Goal: Check status: Check status

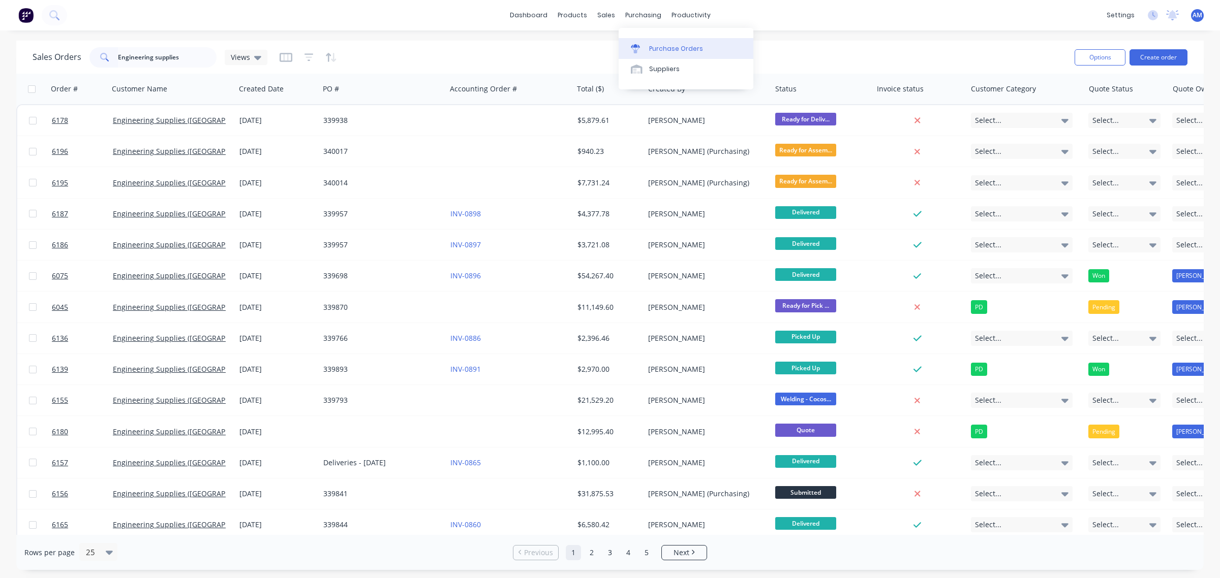
click at [646, 41] on link "Purchase Orders" at bounding box center [685, 48] width 135 height 20
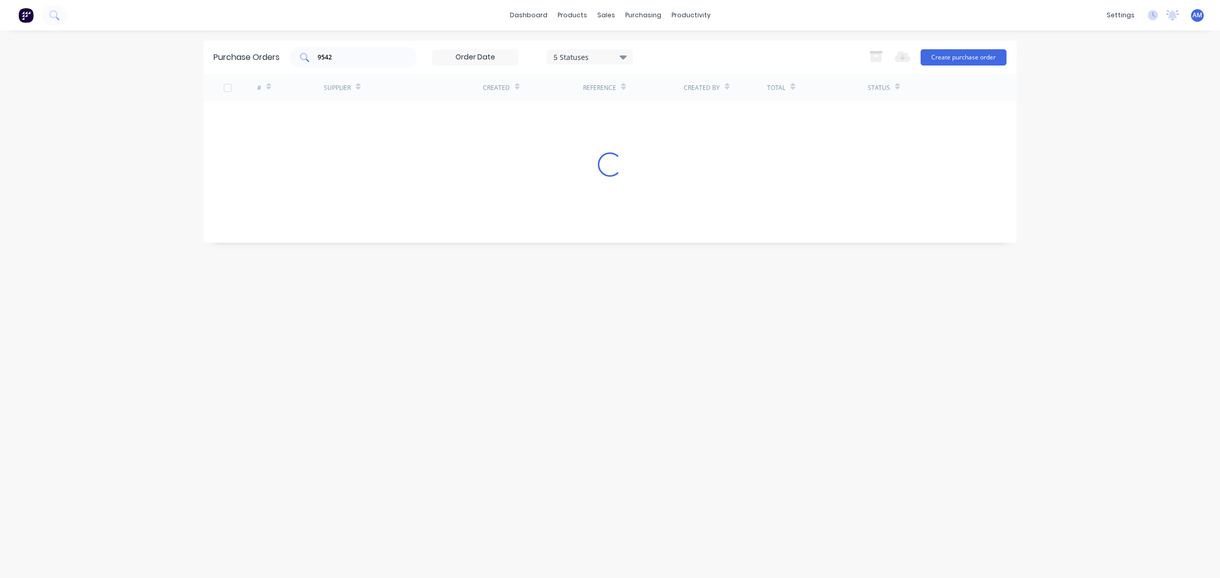
drag, startPoint x: 347, startPoint y: 54, endPoint x: 363, endPoint y: 57, distance: 16.5
click at [348, 54] on input "9542" at bounding box center [359, 57] width 84 height 10
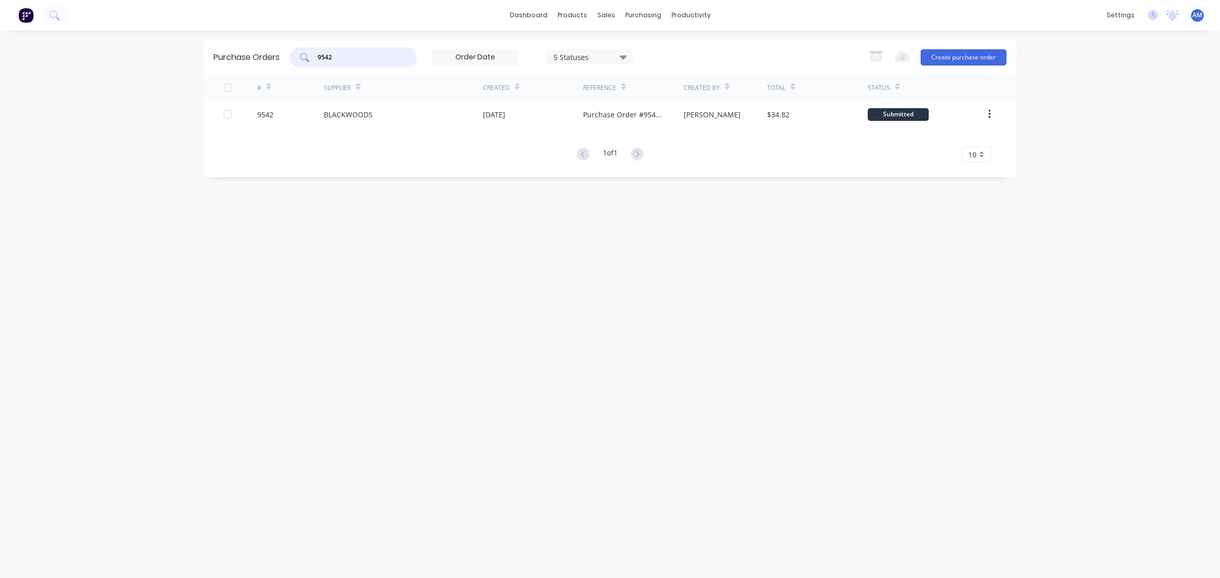
drag, startPoint x: 286, startPoint y: 60, endPoint x: 245, endPoint y: 75, distance: 42.9
click at [269, 63] on div "Purchase Orders 9542 5 Statuses 5 Statuses Export to Excel (XLSX) Create purcha…" at bounding box center [609, 57] width 813 height 33
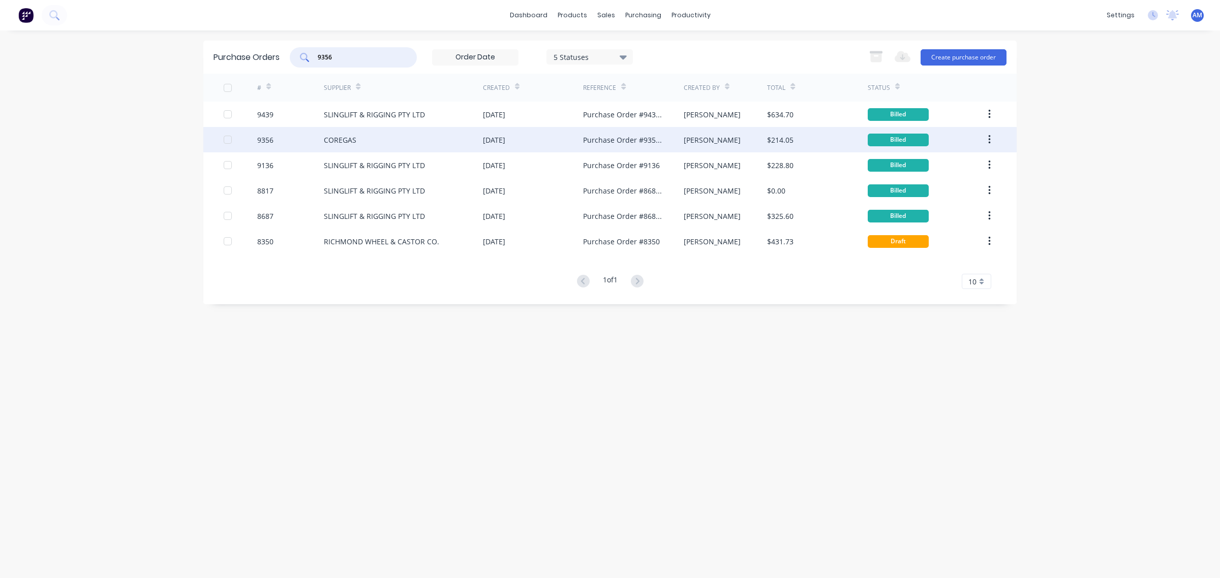
type input "9356"
click at [341, 133] on div "COREGAS" at bounding box center [403, 139] width 159 height 25
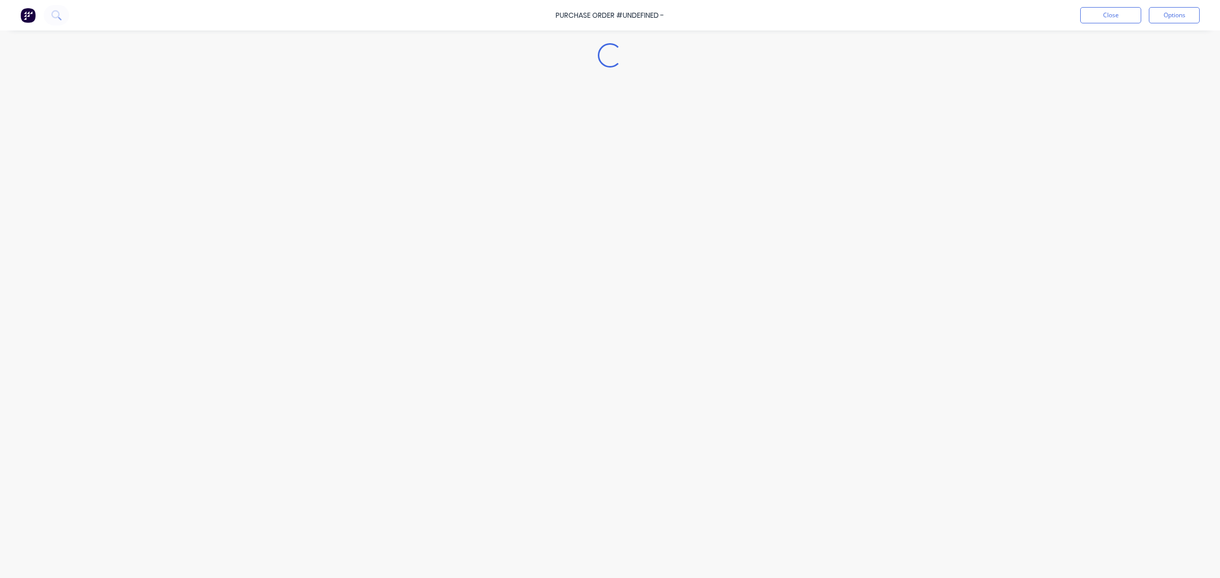
type textarea "x"
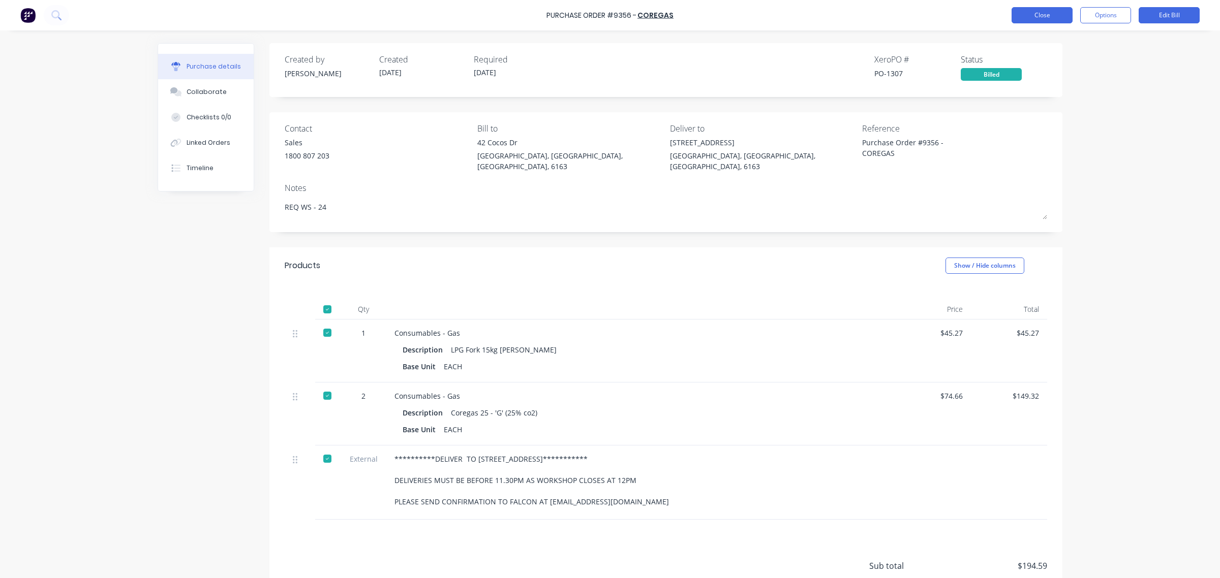
click at [1022, 8] on button "Close" at bounding box center [1041, 15] width 61 height 16
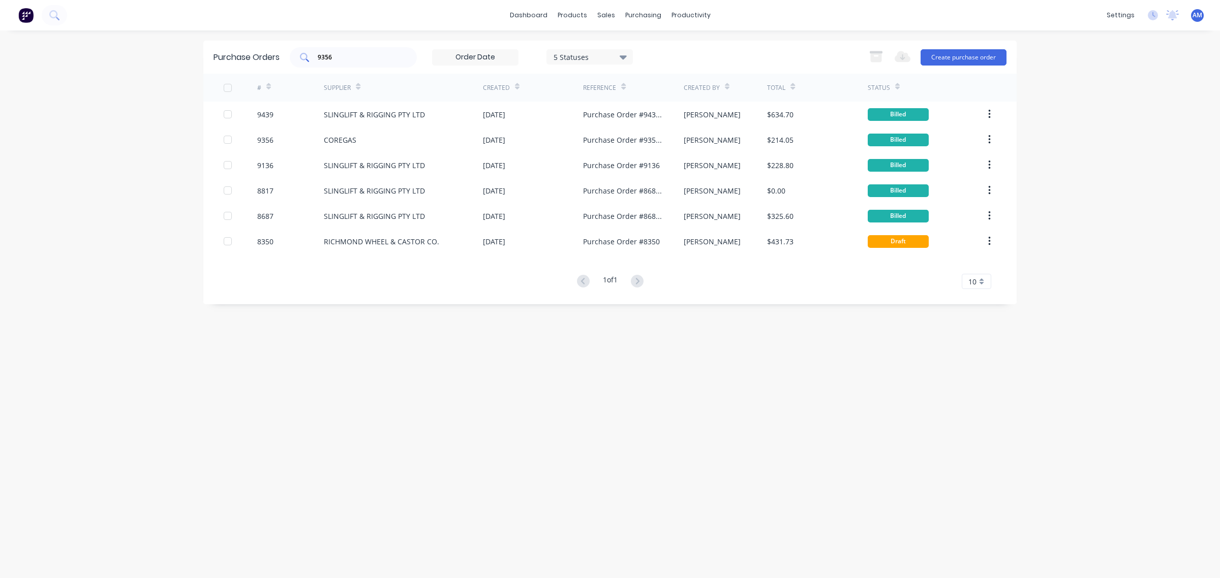
click at [341, 58] on input "9356" at bounding box center [359, 57] width 84 height 10
drag, startPoint x: 290, startPoint y: 57, endPoint x: 273, endPoint y: 62, distance: 17.5
click at [274, 60] on div "Purchase Orders 9356 5 Statuses 5 Statuses Export to Excel (XLSX) Create purcha…" at bounding box center [609, 57] width 813 height 33
click at [356, 54] on input "9356" at bounding box center [359, 57] width 84 height 10
drag, startPoint x: 346, startPoint y: 59, endPoint x: 301, endPoint y: 57, distance: 44.3
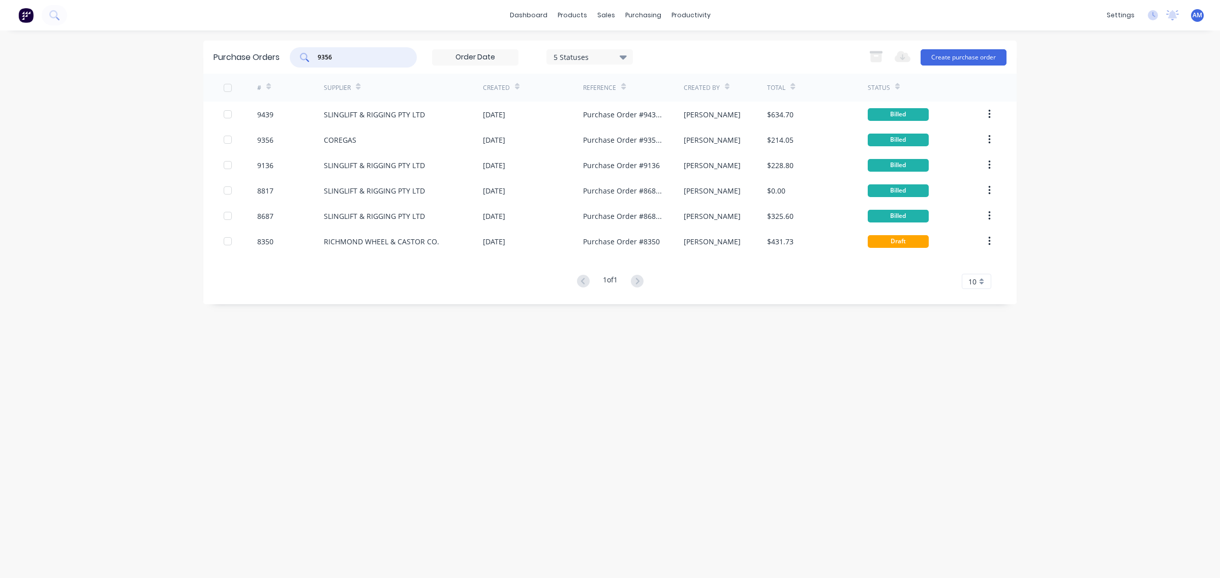
click at [301, 57] on div "9356" at bounding box center [353, 57] width 127 height 20
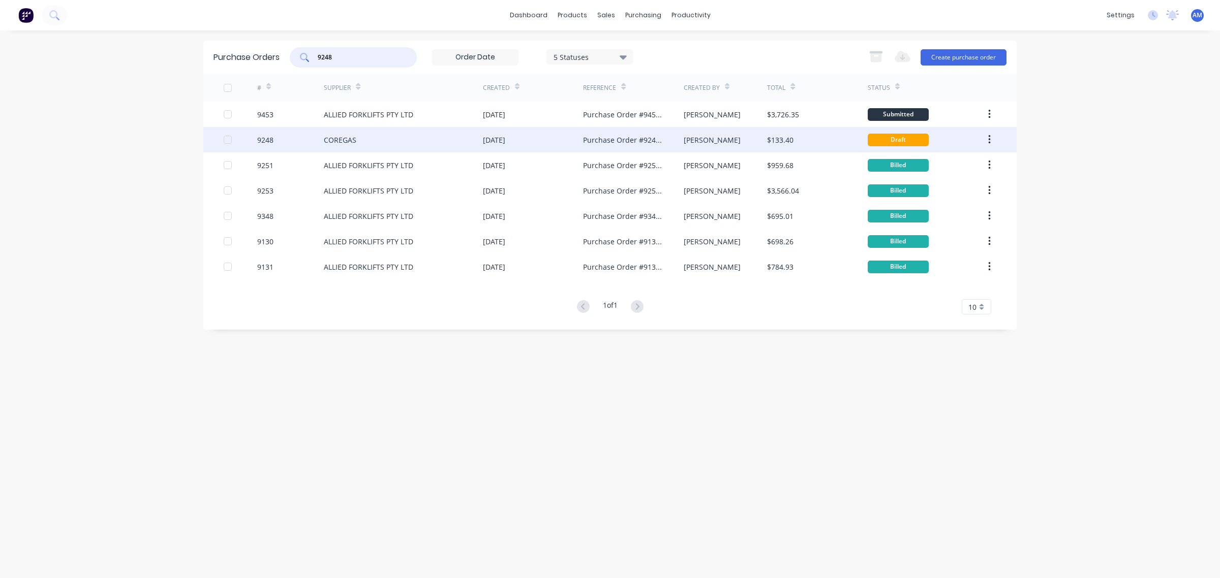
type input "9248"
click at [327, 139] on div "COREGAS" at bounding box center [340, 140] width 33 height 11
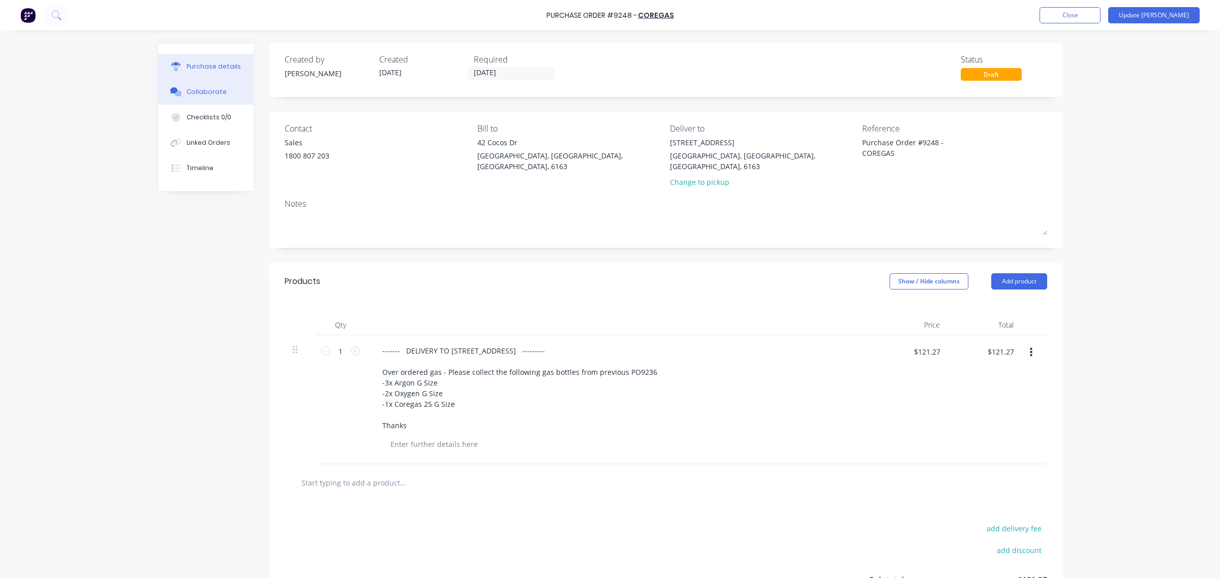
click at [209, 91] on div "Collaborate" at bounding box center [206, 91] width 40 height 9
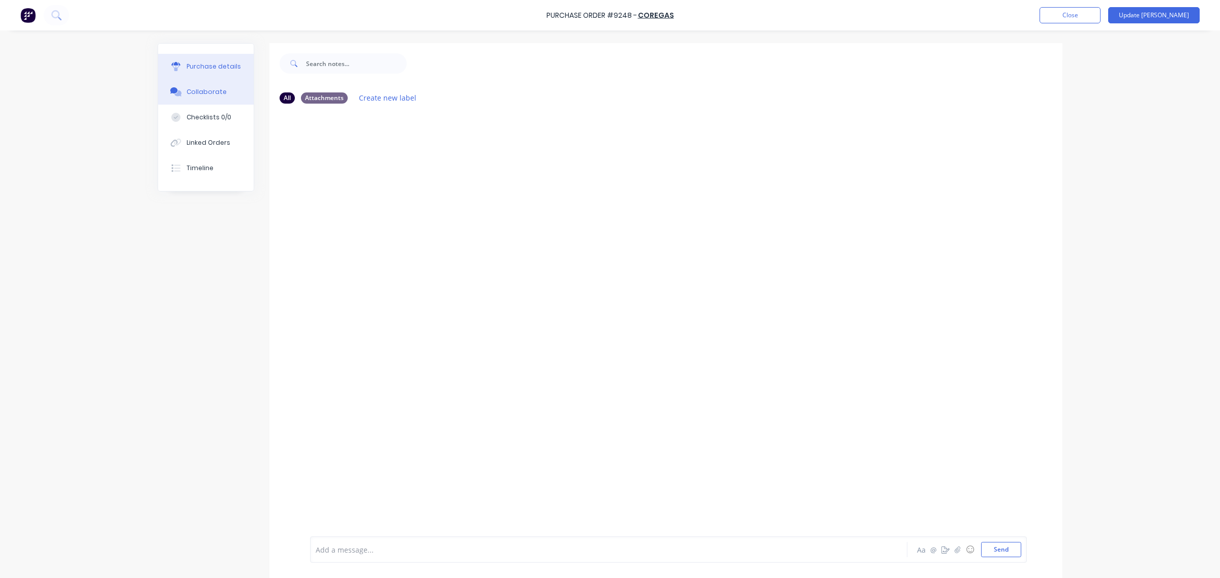
click at [209, 67] on div "Purchase details" at bounding box center [213, 66] width 54 height 9
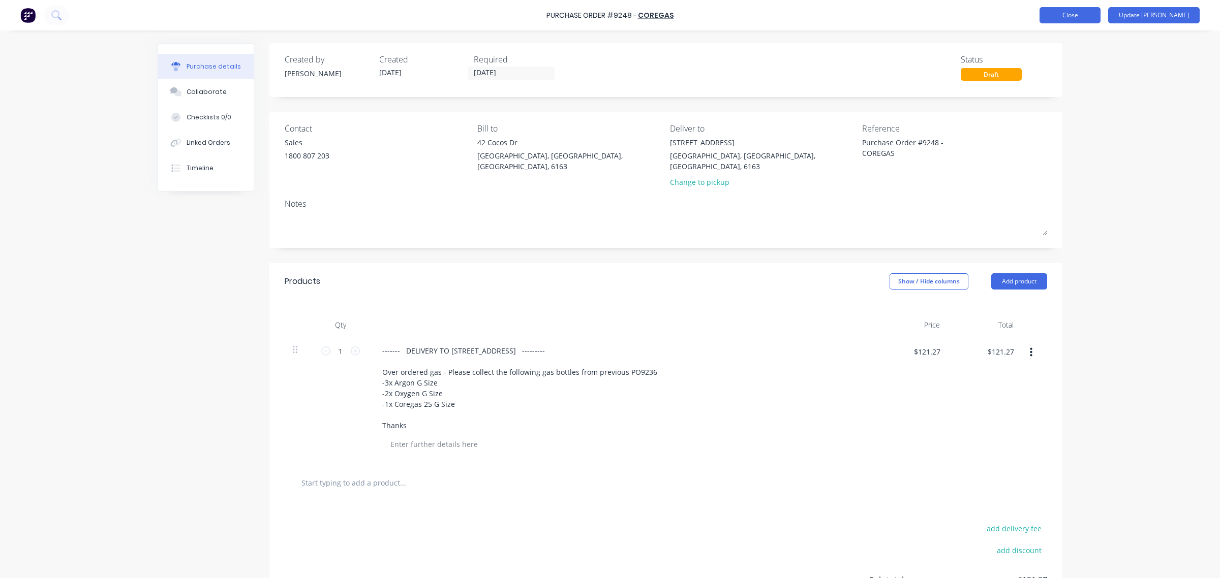
type textarea "x"
click at [1093, 17] on button "Close" at bounding box center [1069, 15] width 61 height 16
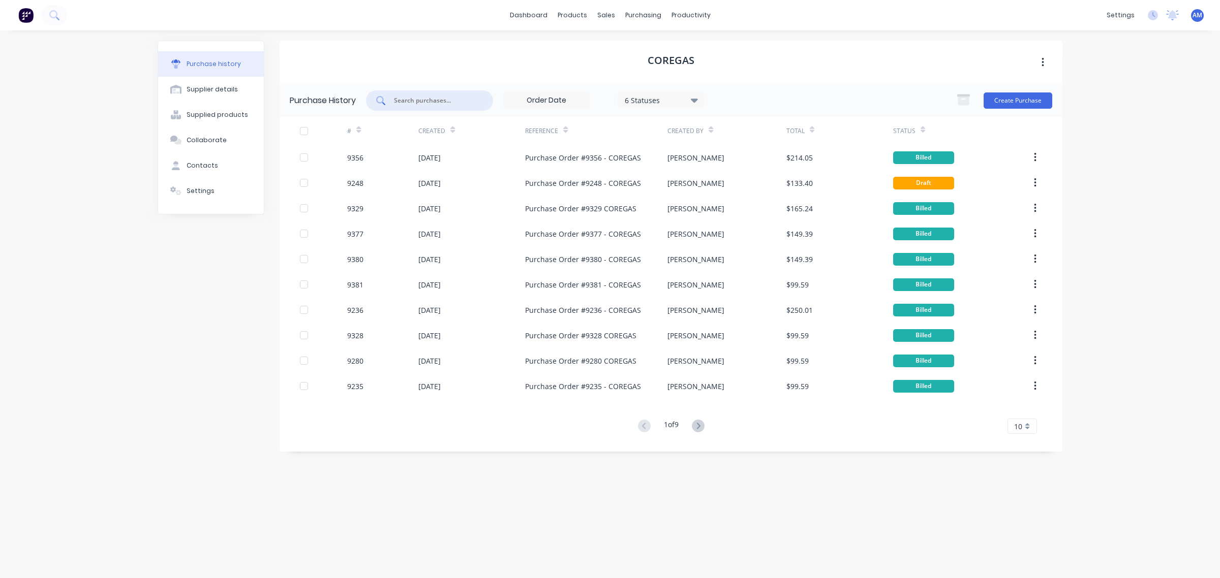
click at [427, 102] on input "text" at bounding box center [435, 101] width 84 height 10
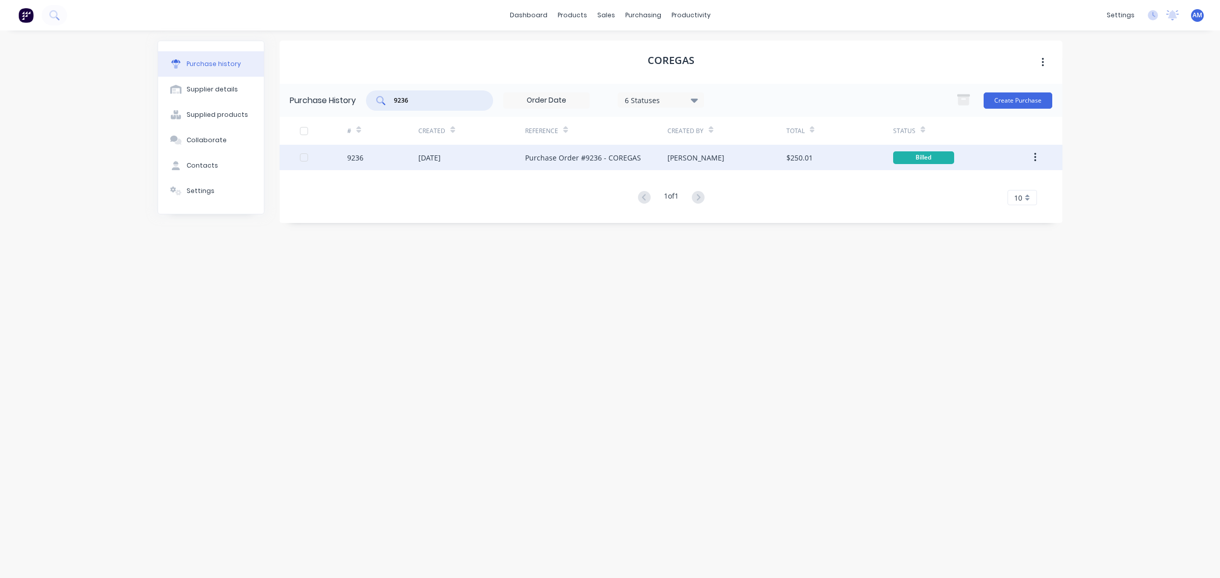
type input "9236"
click at [375, 161] on div "9236" at bounding box center [382, 157] width 71 height 25
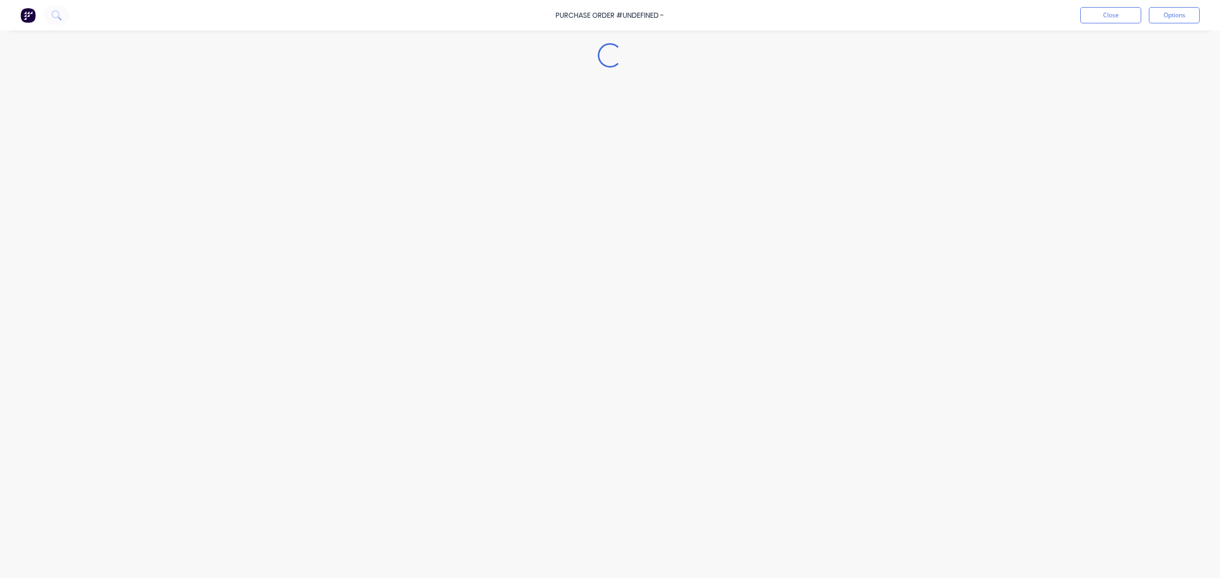
type textarea "x"
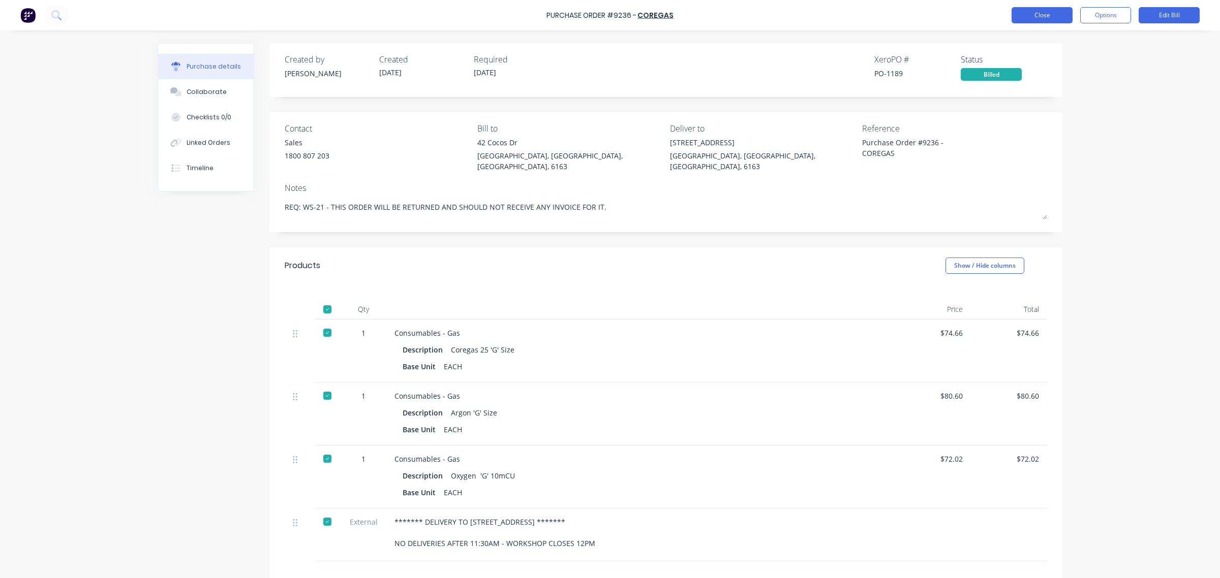
click at [1028, 18] on button "Close" at bounding box center [1041, 15] width 61 height 16
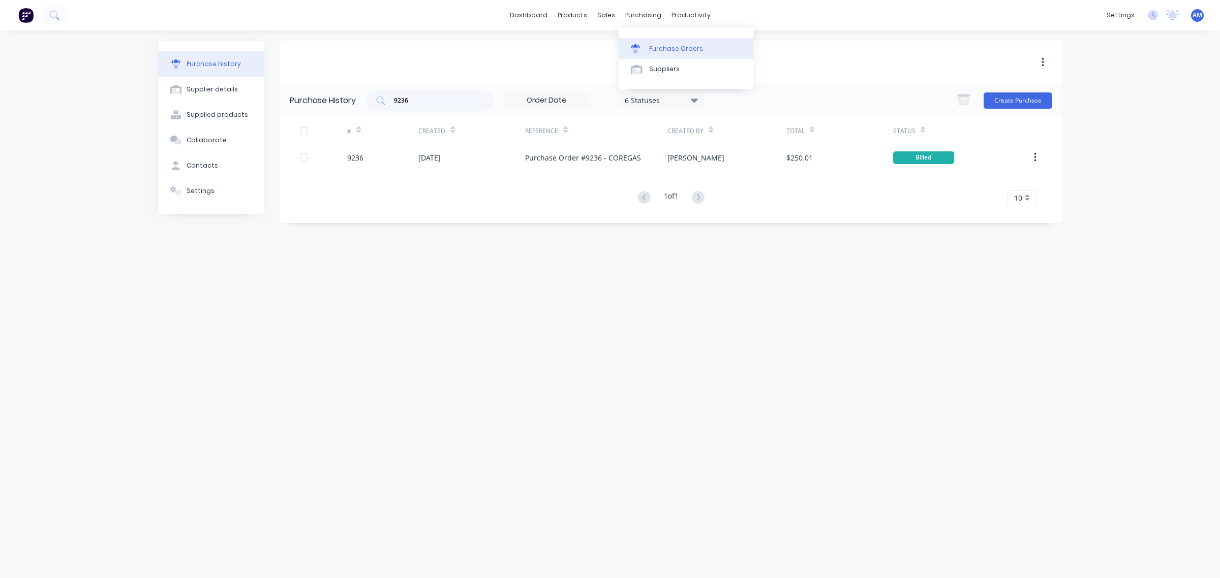
click at [661, 45] on div "Purchase Orders" at bounding box center [676, 48] width 54 height 9
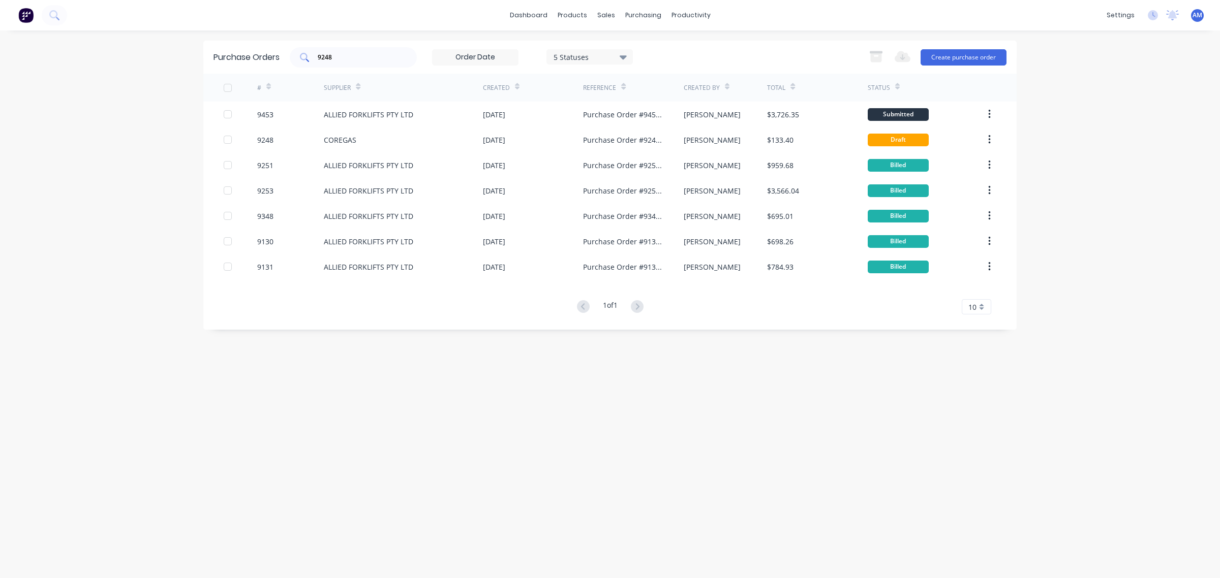
click at [337, 51] on div "9248" at bounding box center [353, 57] width 127 height 20
drag, startPoint x: 356, startPoint y: 59, endPoint x: 265, endPoint y: 64, distance: 91.1
click at [265, 64] on div "Purchase Orders 9248 5 Statuses 5 Statuses Export to Excel (XLSX) Create purcha…" at bounding box center [609, 57] width 813 height 33
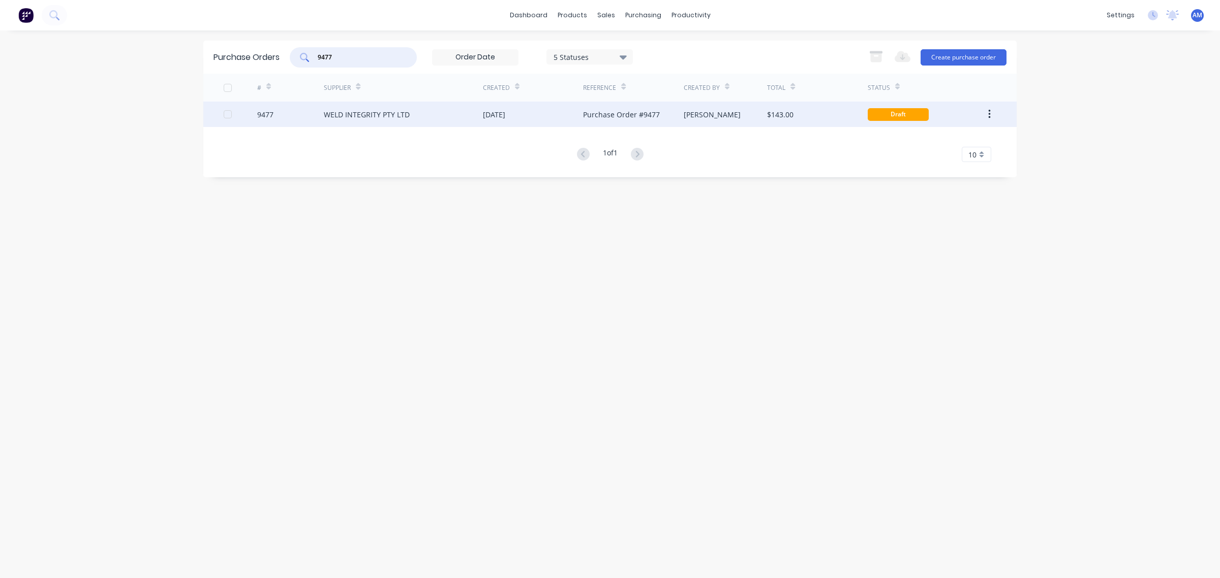
type input "9477"
click at [346, 115] on div "WELD INTEGRITY PTY LTD" at bounding box center [367, 114] width 86 height 11
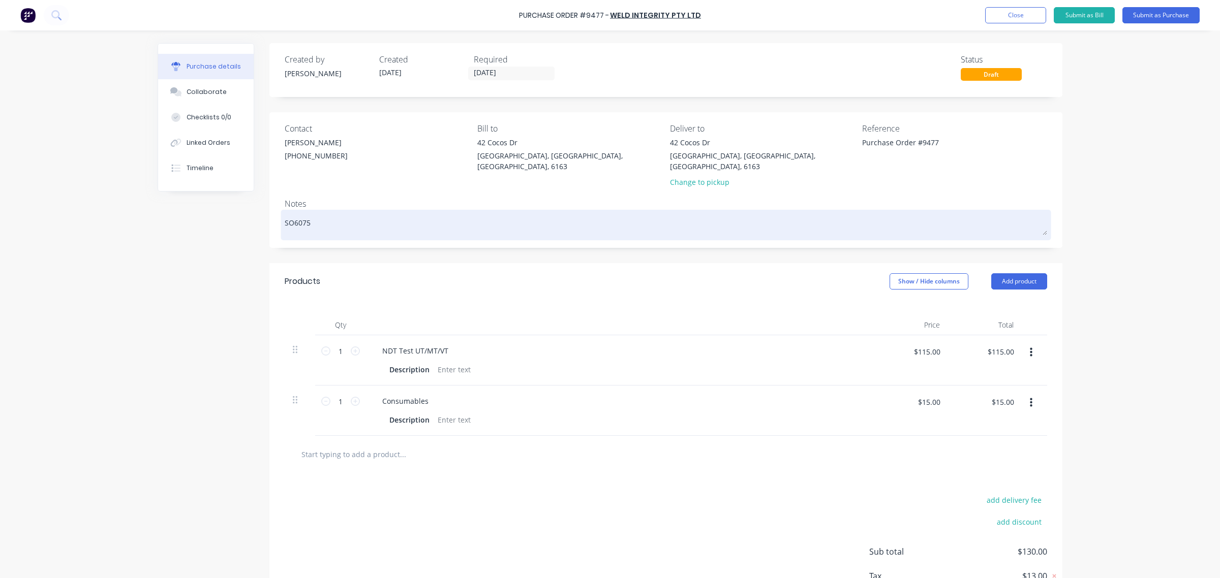
click at [350, 213] on textarea "SO6075" at bounding box center [666, 223] width 762 height 23
type textarea "x"
type textarea "SO6075"
type textarea "x"
type textarea "SO6075 -"
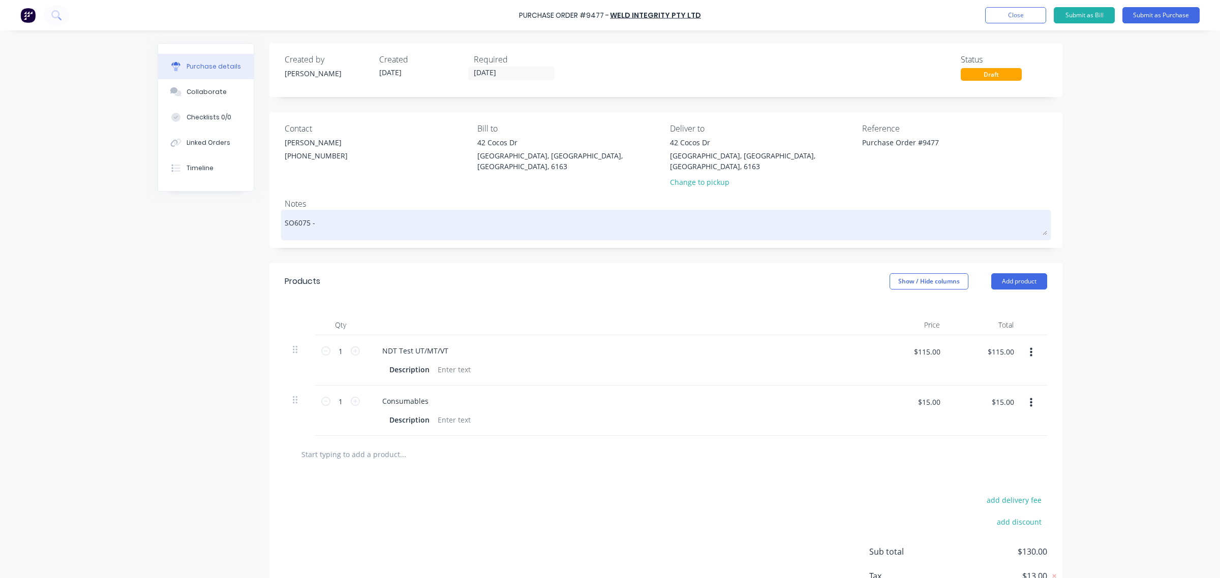
type textarea "x"
type textarea "SO6075 -"
type textarea "x"
type textarea "SO6075 - r"
type textarea "x"
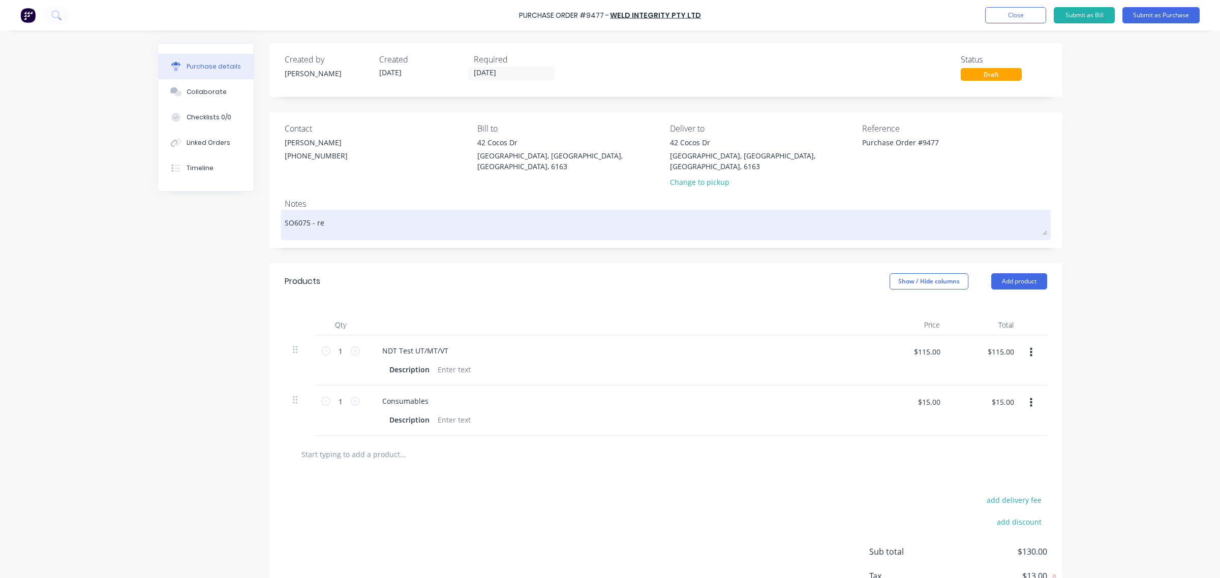
type textarea "SO6075 - rep"
type textarea "x"
type textarea "SO6075 - repo"
type textarea "x"
type textarea "SO6075 - repor"
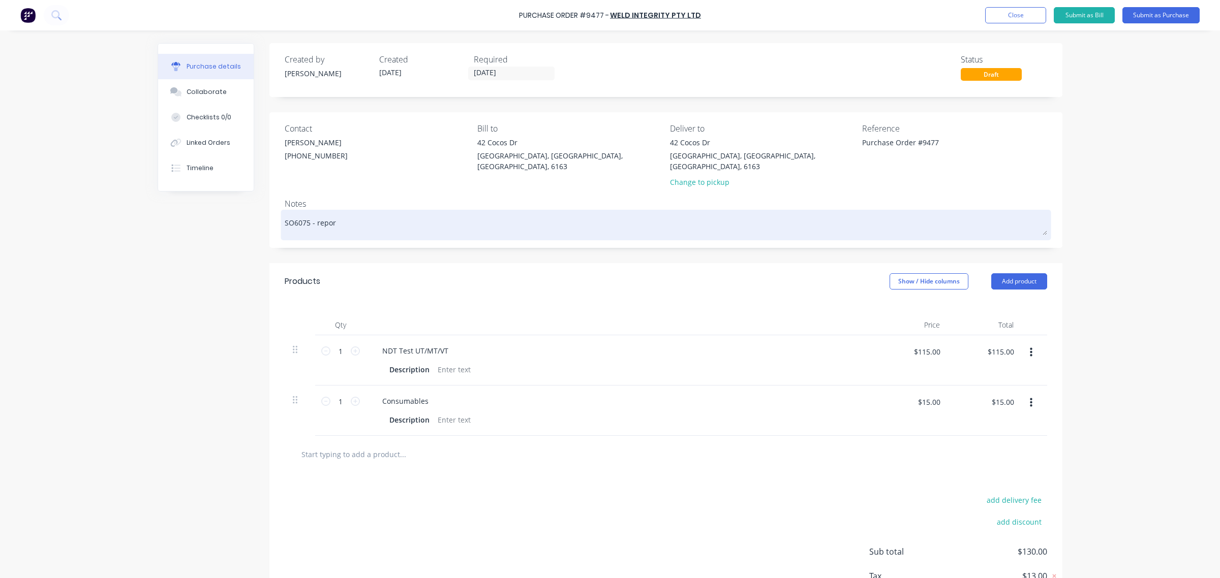
type textarea "x"
type textarea "SO6075 - report"
type textarea "x"
type textarea "SO6075 - reports"
type textarea "x"
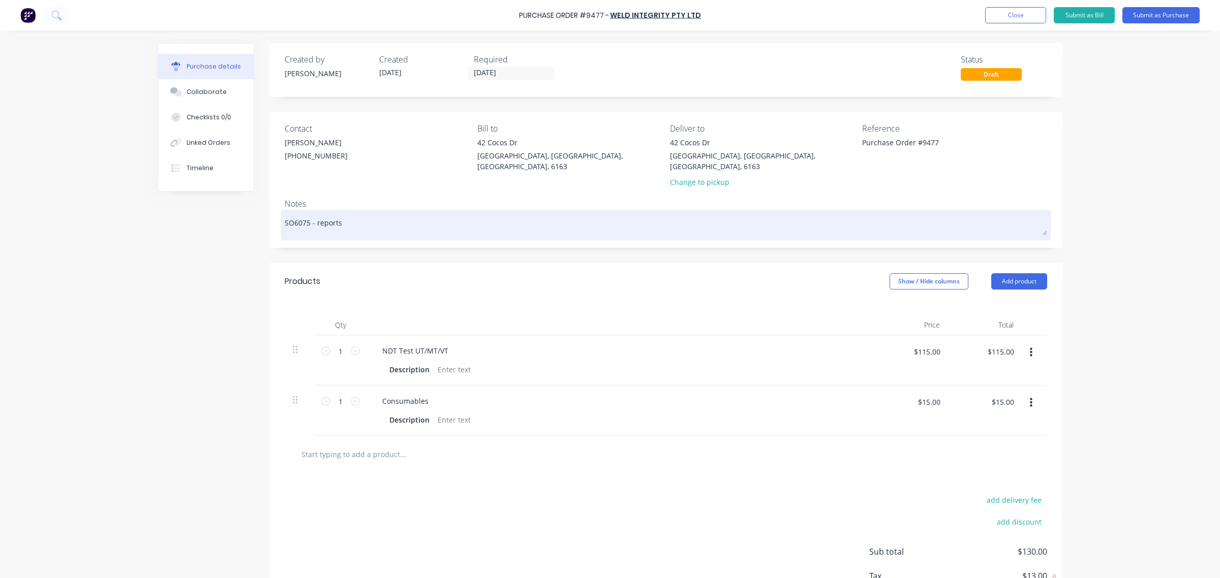
type textarea "SO6075 - reports"
type textarea "x"
type textarea "SO6075 - reports r"
type textarea "x"
type textarea "SO6075 - reports re"
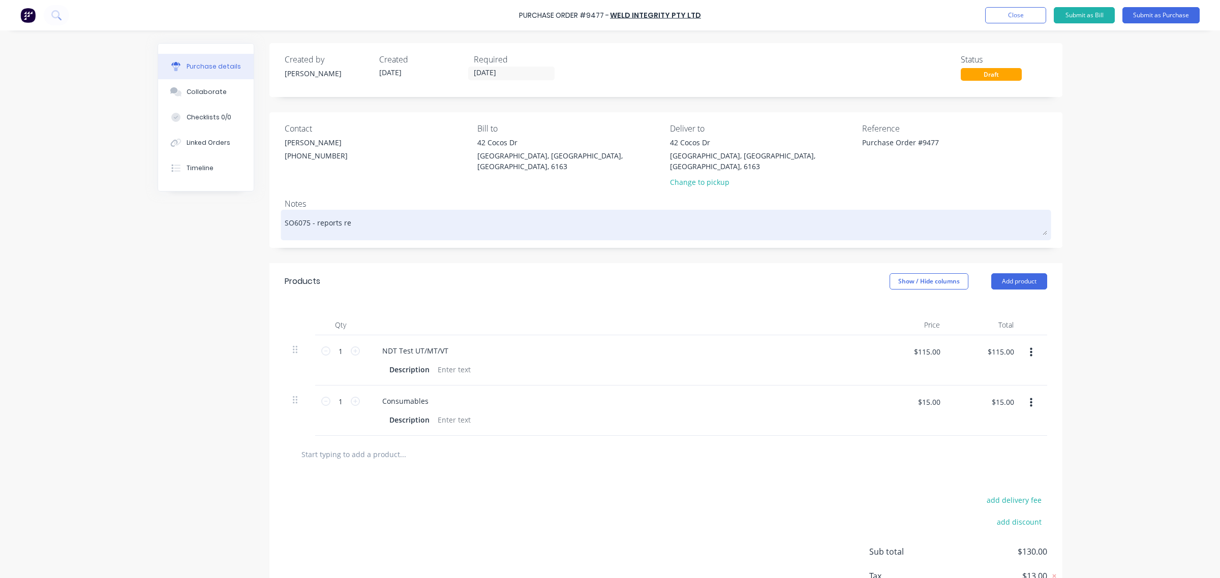
type textarea "x"
type textarea "SO6075 - reports rec"
type textarea "x"
type textarea "SO6075 - reports rece"
type textarea "x"
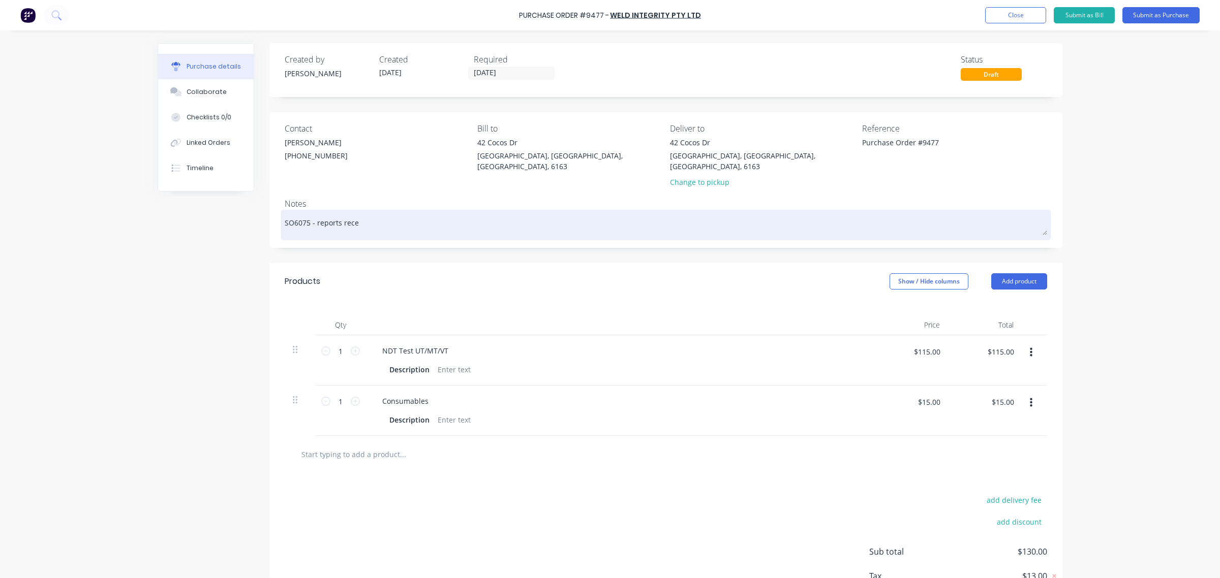
type textarea "SO6075 - reports recei"
type textarea "x"
type textarea "SO6075 - reports receiv"
type textarea "x"
type textarea "SO6075 - reports receive"
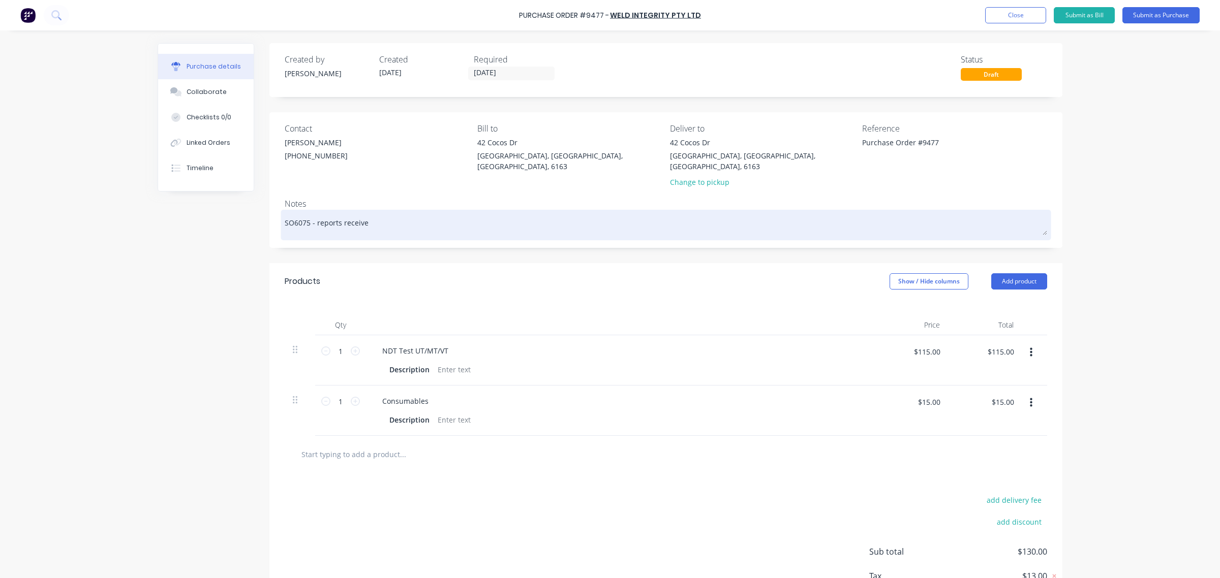
type textarea "x"
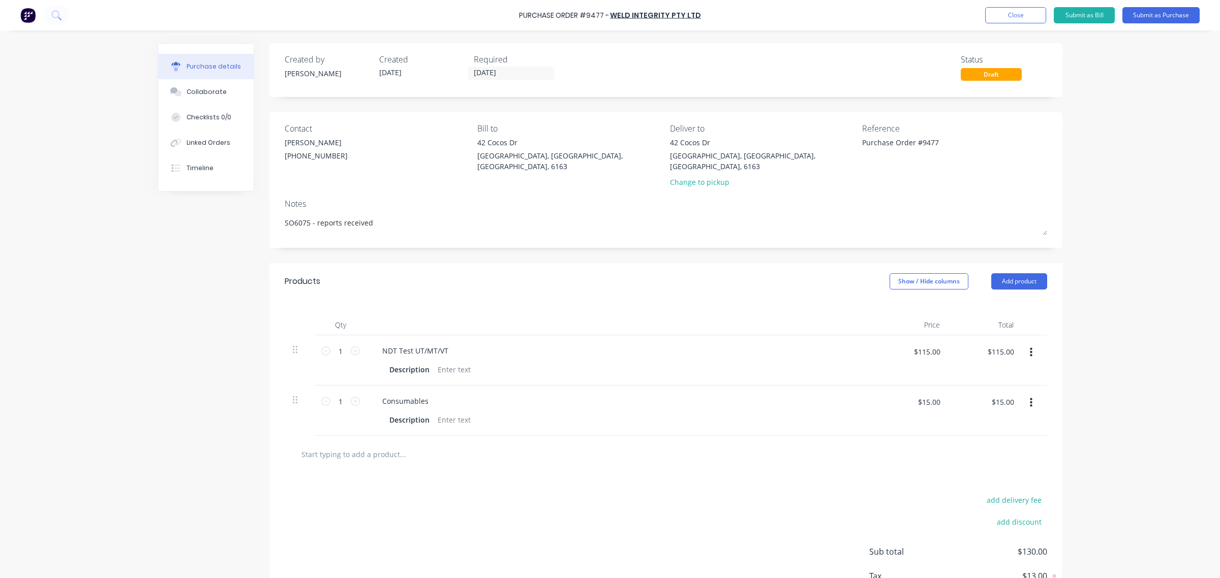
type textarea "SO6075 - reports received"
type textarea "x"
type textarea "SO6075 - reports received"
click at [1000, 18] on button "Close" at bounding box center [1015, 15] width 61 height 16
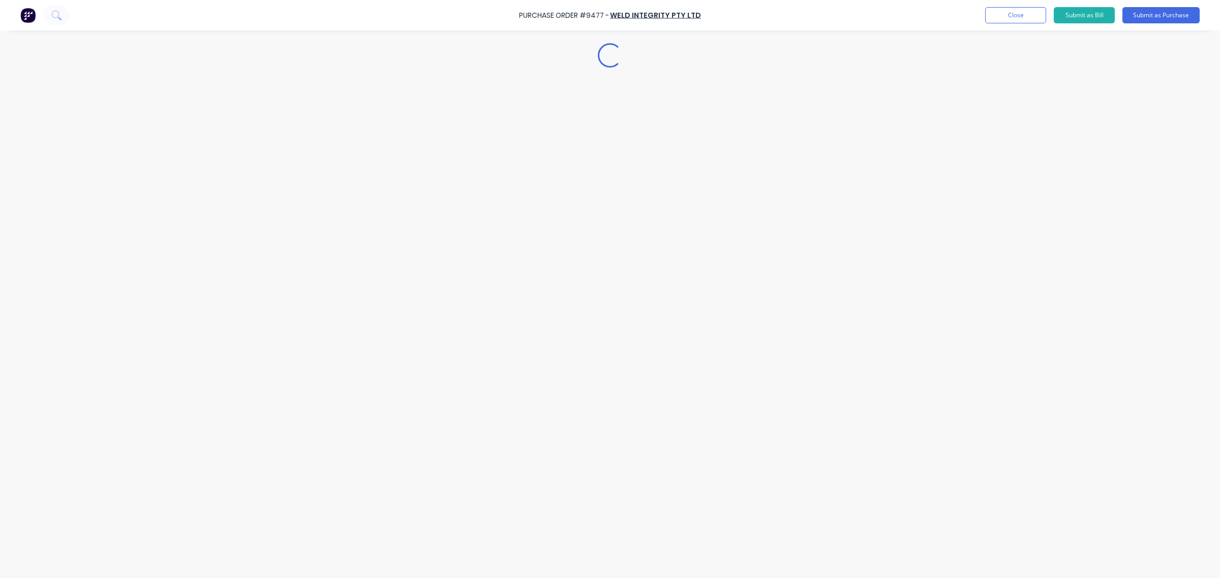
type textarea "x"
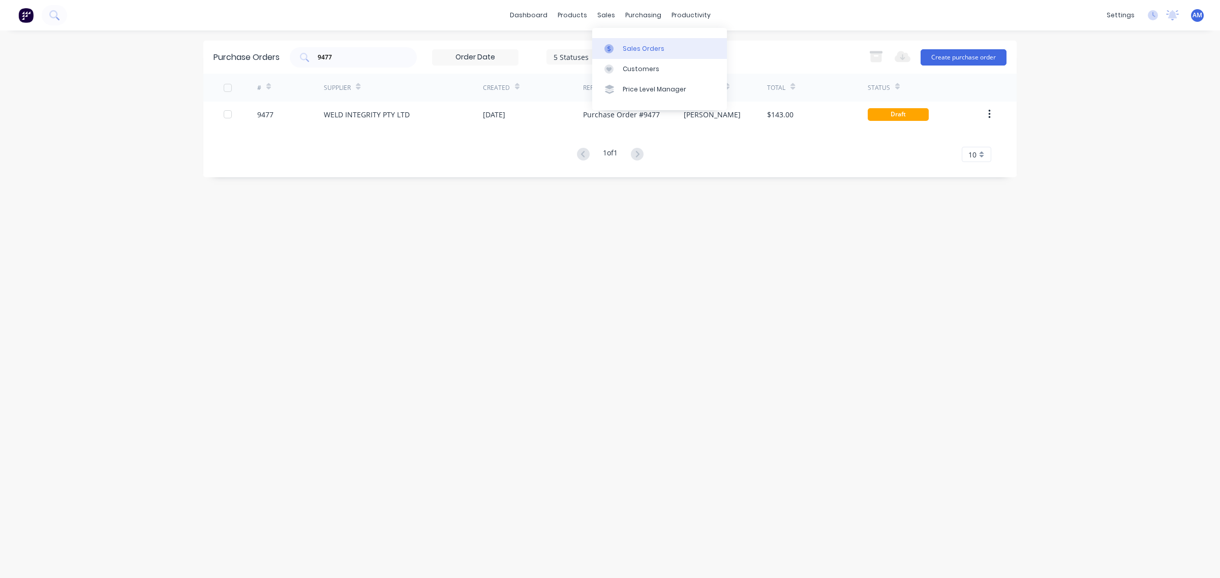
click at [645, 41] on link "Sales Orders" at bounding box center [659, 48] width 135 height 20
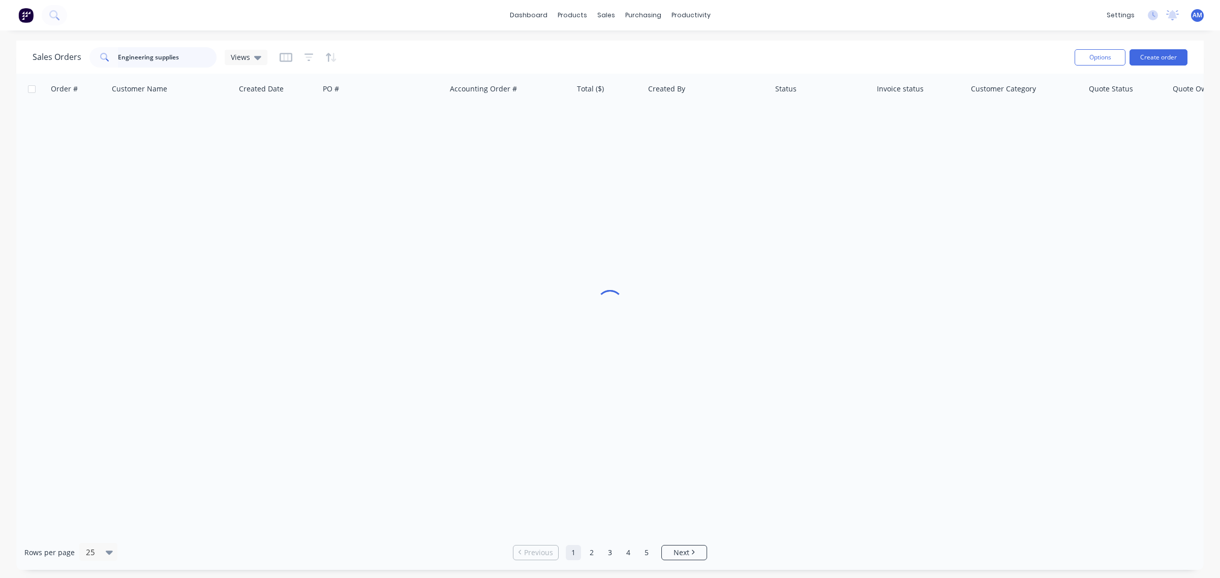
click at [166, 59] on input "Engineering supplies" at bounding box center [167, 57] width 99 height 20
drag, startPoint x: 189, startPoint y: 56, endPoint x: 27, endPoint y: 72, distance: 162.3
click at [28, 71] on div "Sales Orders Engineering supplies Views Options Create order" at bounding box center [609, 57] width 1187 height 33
drag, startPoint x: 150, startPoint y: 59, endPoint x: 75, endPoint y: 59, distance: 74.7
click at [77, 58] on div "Sales Orders A58476 Views" at bounding box center [150, 57] width 235 height 20
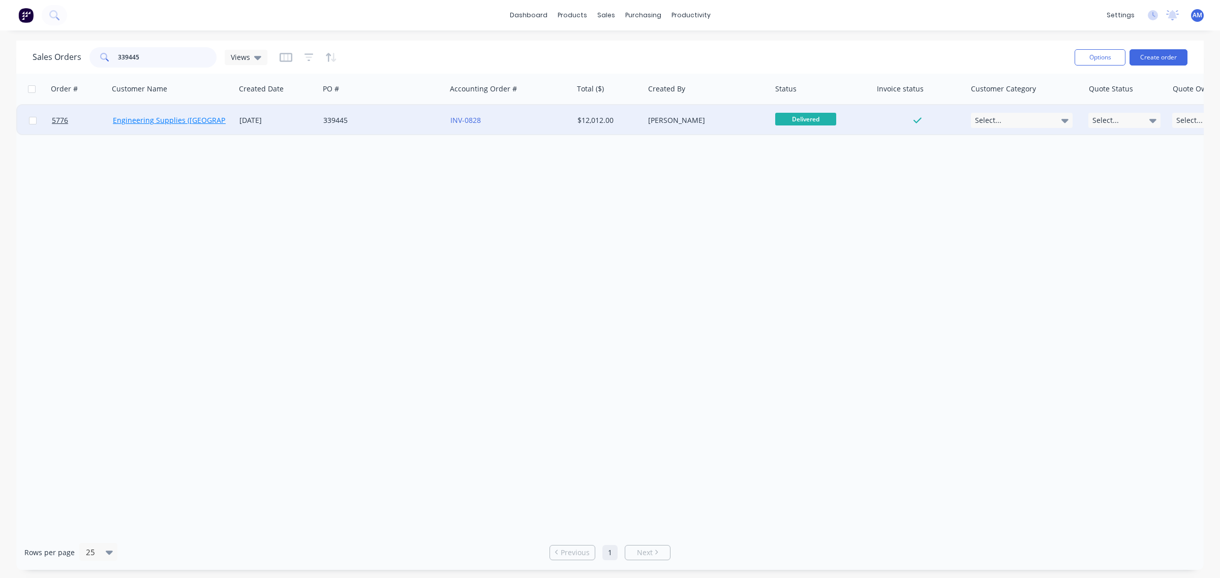
type input "339445"
click at [149, 118] on link "Engineering Supplies ([GEOGRAPHIC_DATA]) Pty Ltd" at bounding box center [200, 120] width 174 height 10
click at [59, 117] on span "5776" at bounding box center [60, 120] width 16 height 10
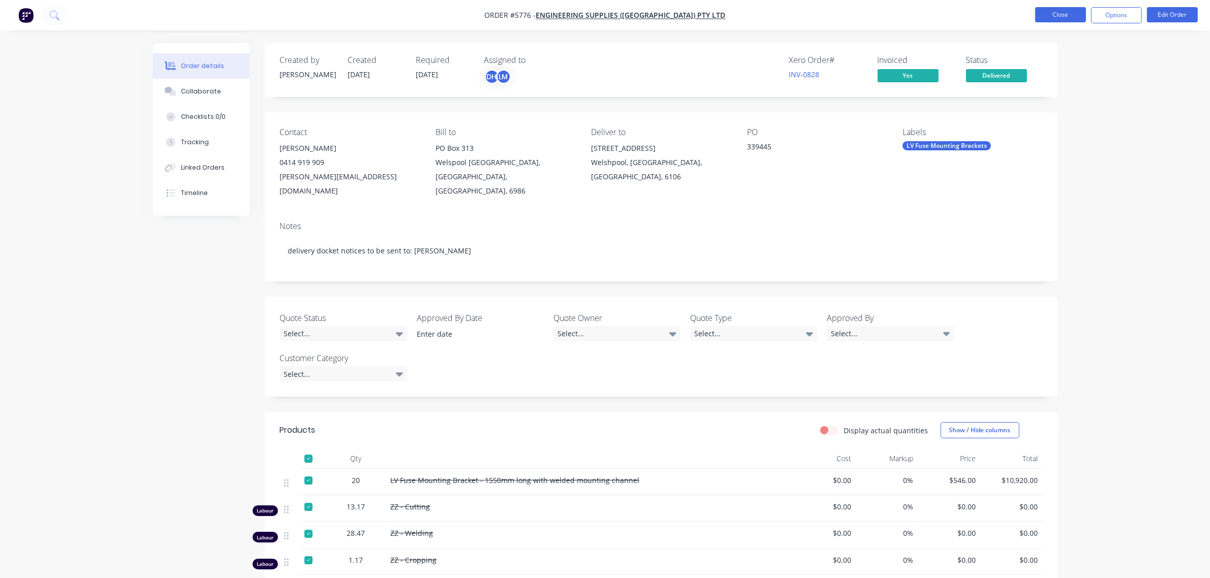
click at [1058, 13] on button "Close" at bounding box center [1060, 14] width 51 height 15
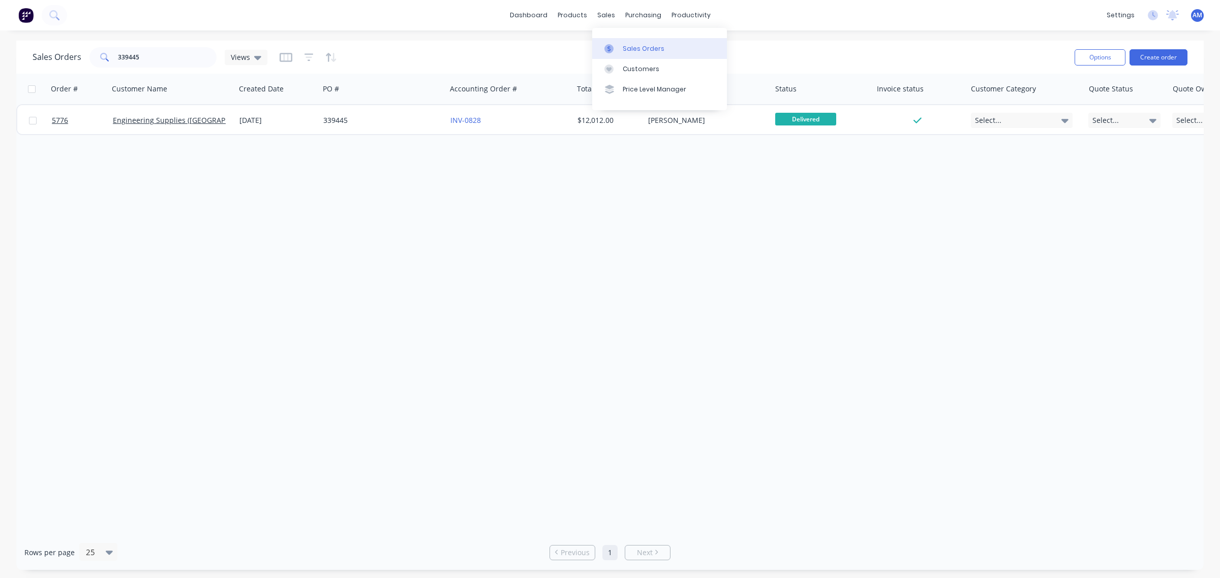
click at [624, 42] on link "Sales Orders" at bounding box center [659, 48] width 135 height 20
click at [151, 57] on input "339445" at bounding box center [167, 57] width 99 height 20
drag, startPoint x: 153, startPoint y: 56, endPoint x: -8, endPoint y: 71, distance: 161.3
click at [0, 71] on html "dashboard products sales purchasing productivity dashboard products Product Cat…" at bounding box center [610, 289] width 1220 height 578
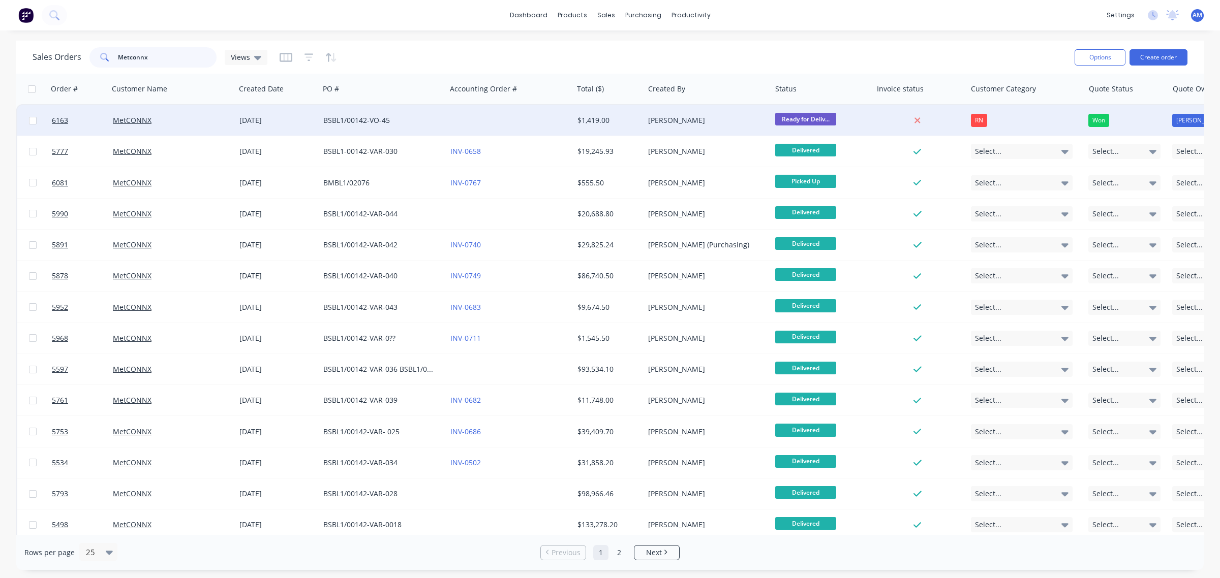
type input "Metconnx"
click at [338, 115] on div "BSBL1/00142-VO-45" at bounding box center [379, 120] width 113 height 10
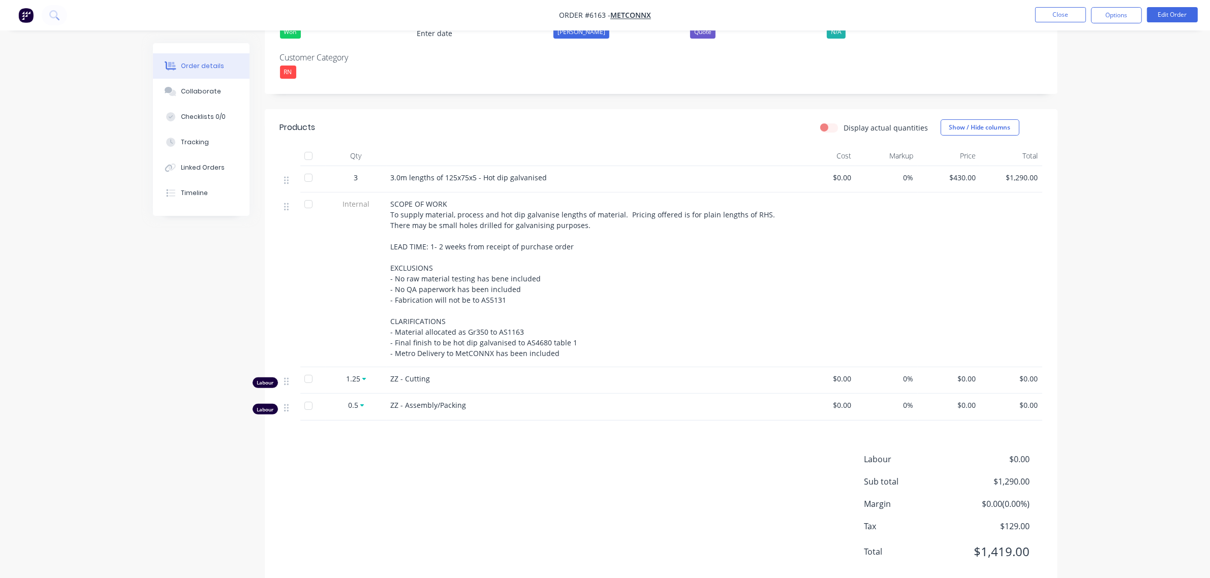
scroll to position [311, 0]
